Goal: Obtain resource: Download file/media

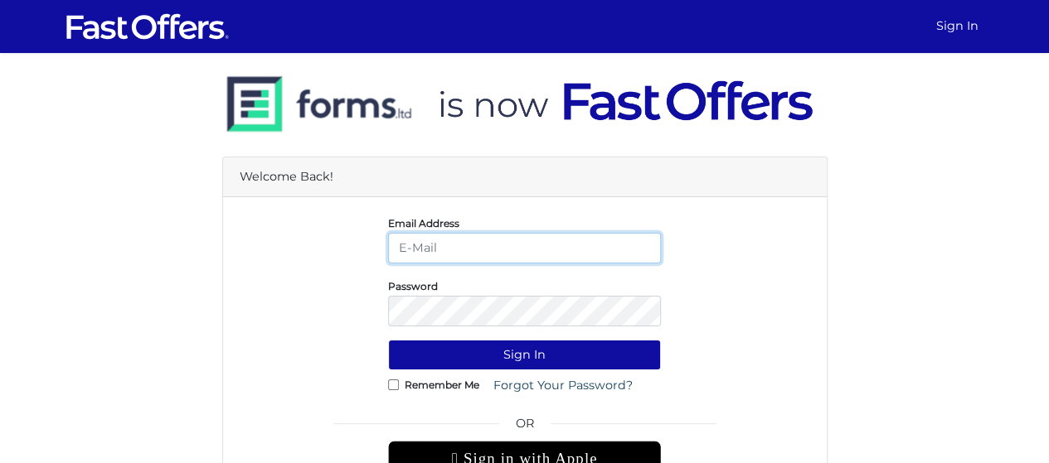
type input "[EMAIL_ADDRESS][DOMAIN_NAME]"
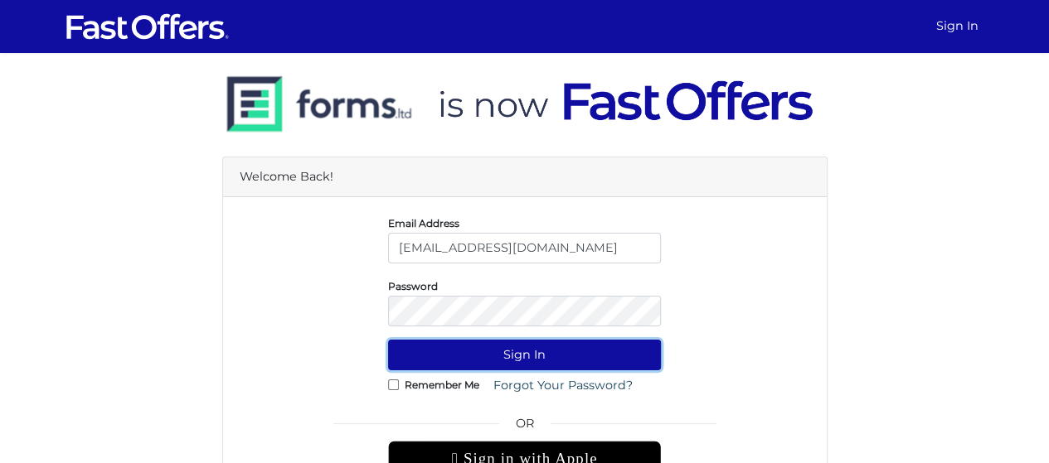
click at [541, 354] on button "Sign In" at bounding box center [524, 355] width 273 height 31
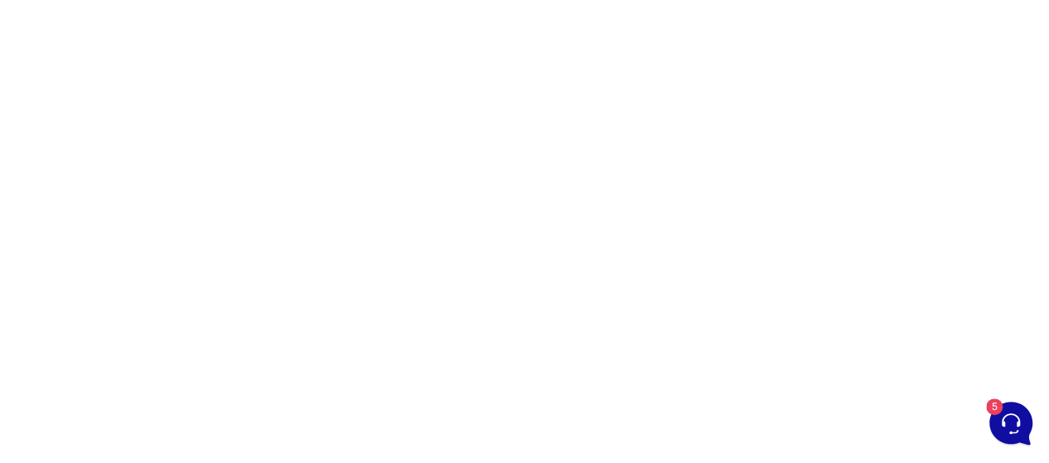
scroll to position [265, 0]
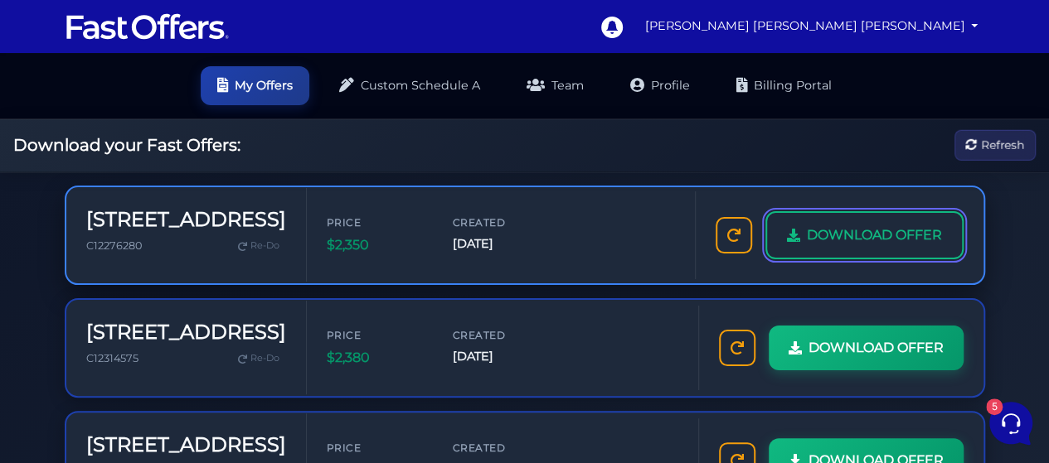
click at [826, 225] on span "DOWNLOAD OFFER" at bounding box center [874, 236] width 135 height 22
